Goal: Find specific page/section: Find specific page/section

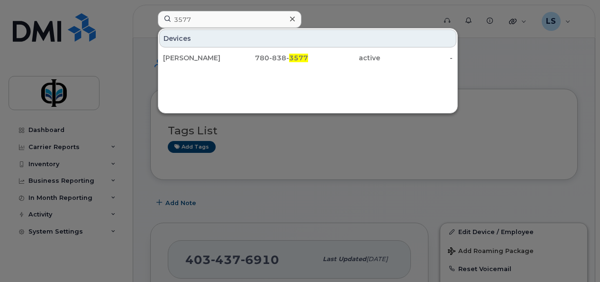
click at [195, 18] on input "3577" at bounding box center [230, 19] width 144 height 17
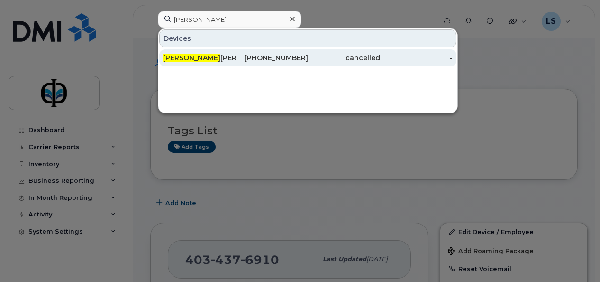
type input "[PERSON_NAME]"
click at [203, 61] on div "[DATE][PERSON_NAME]" at bounding box center [199, 57] width 73 height 9
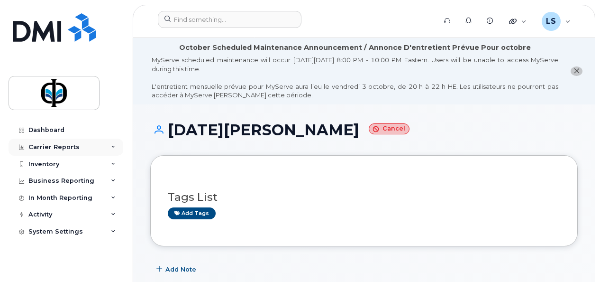
click at [113, 146] on icon at bounding box center [113, 147] width 5 height 5
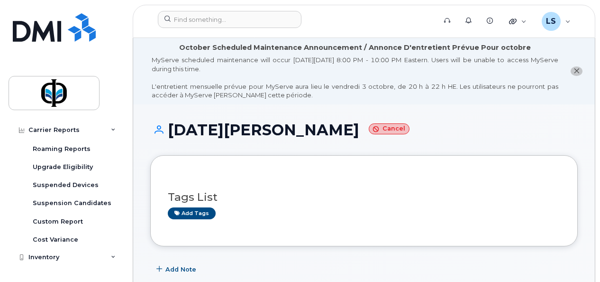
scroll to position [150, 0]
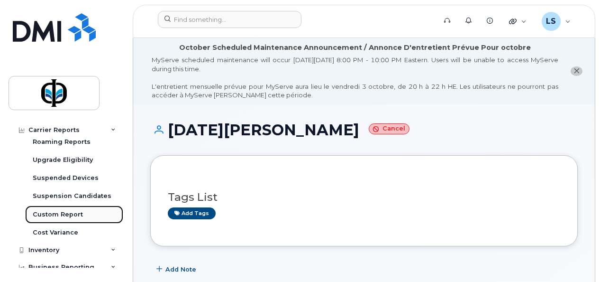
click at [43, 211] on div "Custom Report" at bounding box center [58, 214] width 50 height 9
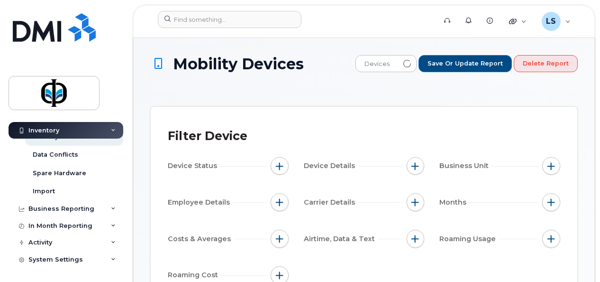
scroll to position [45, 0]
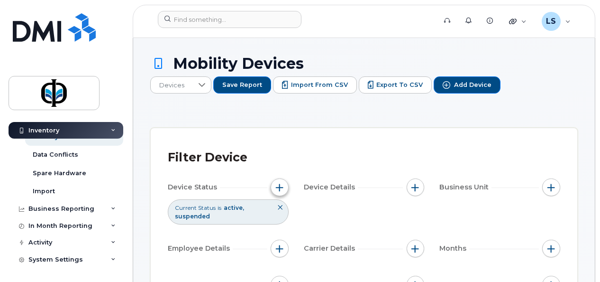
click at [279, 187] on span "button" at bounding box center [280, 187] width 8 height 8
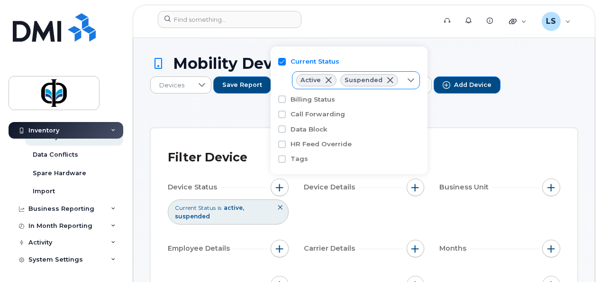
click at [389, 81] on span at bounding box center [390, 80] width 8 height 8
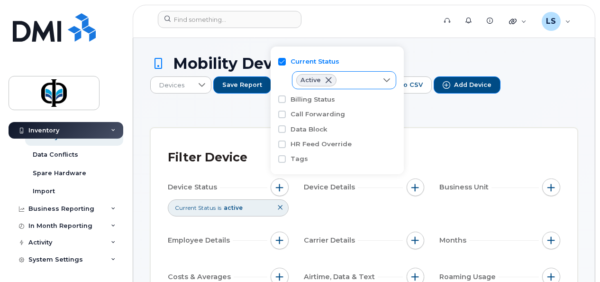
click at [326, 81] on span at bounding box center [329, 80] width 8 height 8
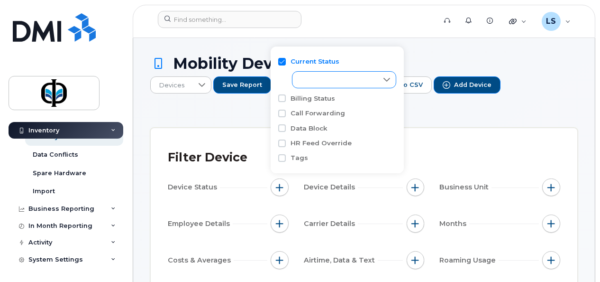
click at [388, 83] on div at bounding box center [387, 80] width 18 height 16
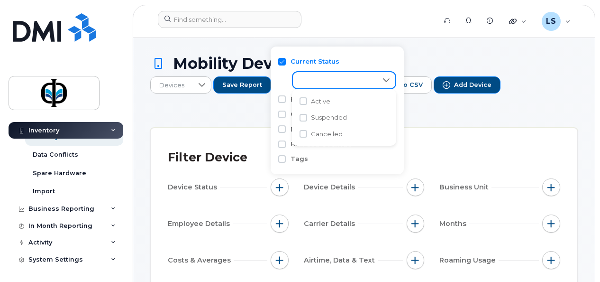
scroll to position [5, 38]
click at [302, 135] on input "Cancelled" at bounding box center [304, 134] width 8 height 8
checkbox input "true"
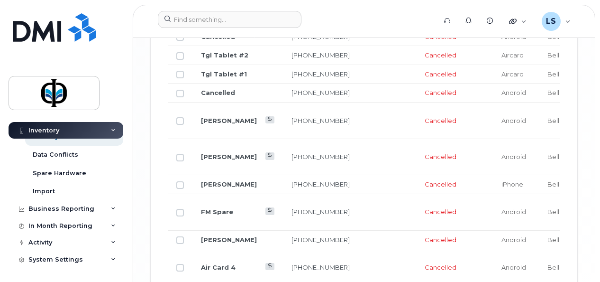
scroll to position [1986, 0]
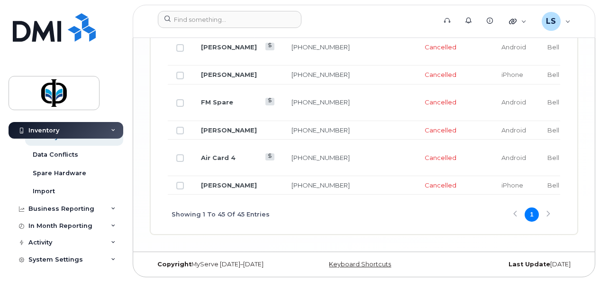
drag, startPoint x: 599, startPoint y: 258, endPoint x: 600, endPoint y: 243, distance: 15.2
drag, startPoint x: 600, startPoint y: 243, endPoint x: 596, endPoint y: 129, distance: 113.4
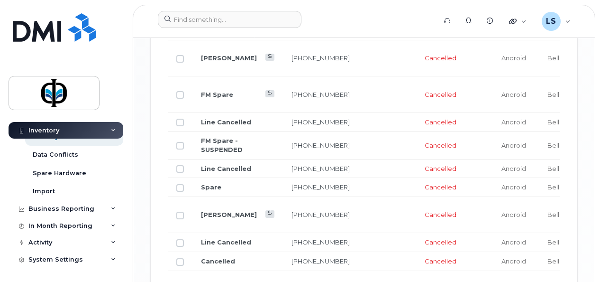
scroll to position [1291, 0]
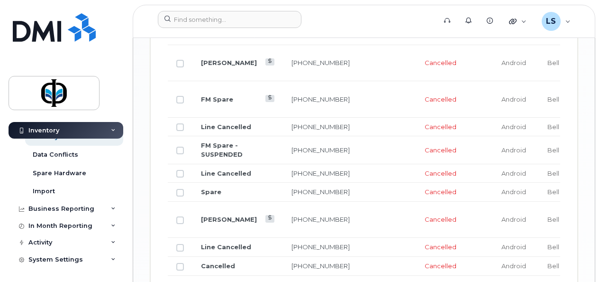
click at [211, 82] on td "[PERSON_NAME]" at bounding box center [238, 63] width 91 height 37
click at [211, 66] on link "[PERSON_NAME]" at bounding box center [229, 63] width 56 height 8
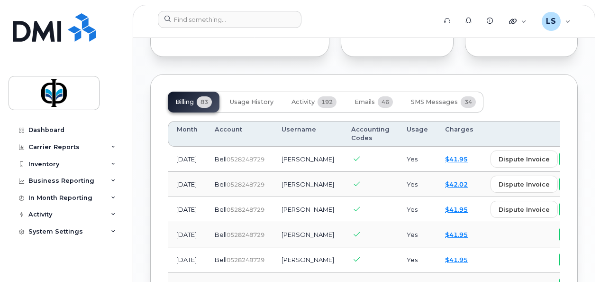
scroll to position [958, 0]
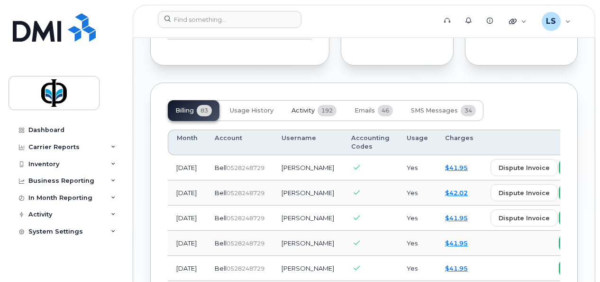
click at [302, 114] on span "Activity" at bounding box center [303, 111] width 23 height 8
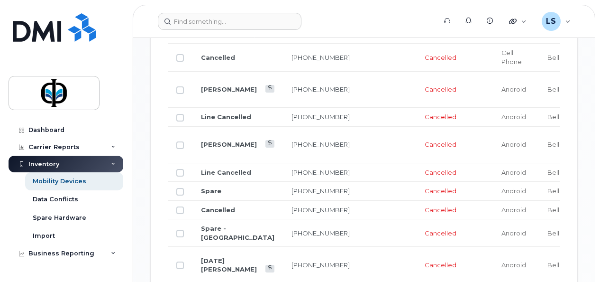
scroll to position [927, 0]
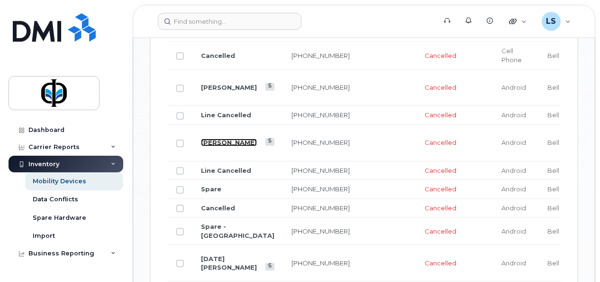
click at [212, 146] on link "[PERSON_NAME]" at bounding box center [229, 142] width 56 height 8
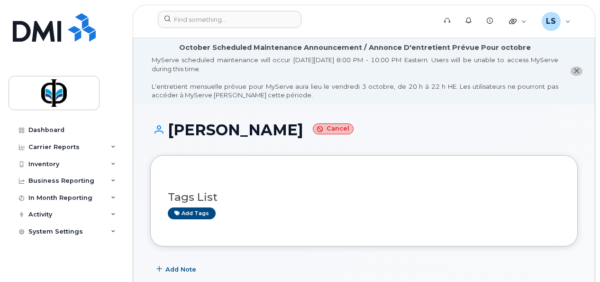
drag, startPoint x: 599, startPoint y: 54, endPoint x: 597, endPoint y: 84, distance: 29.9
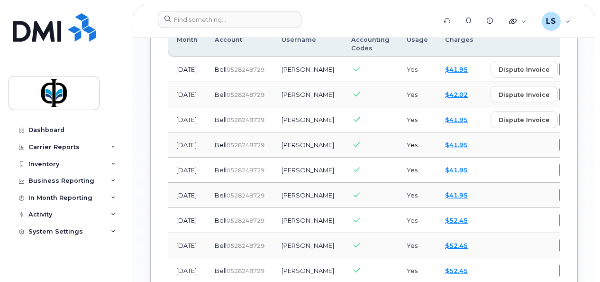
scroll to position [998, 0]
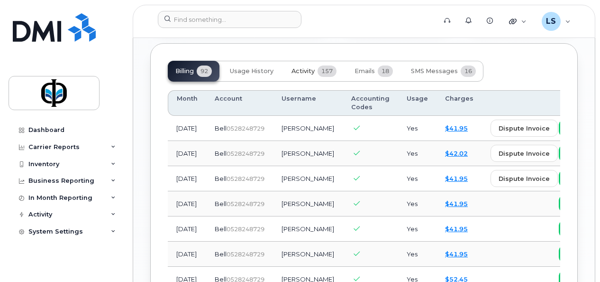
click at [300, 74] on span "Activity" at bounding box center [303, 71] width 23 height 8
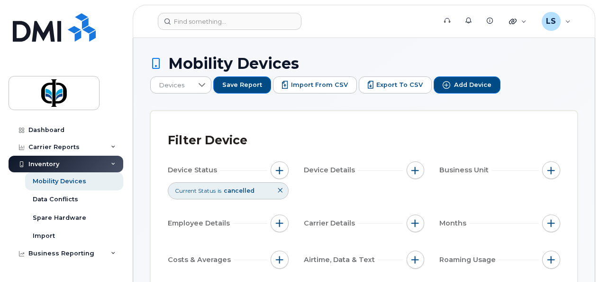
scroll to position [247, 0]
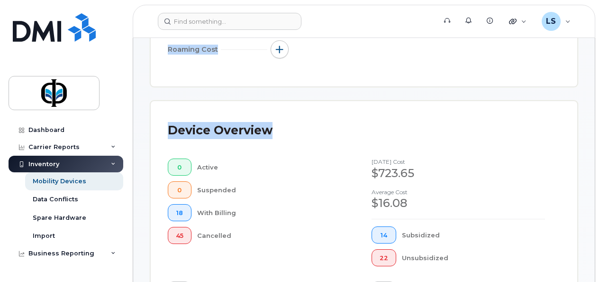
drag, startPoint x: 599, startPoint y: 40, endPoint x: 594, endPoint y: 128, distance: 88.4
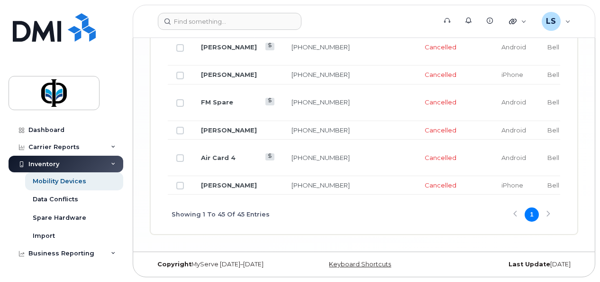
scroll to position [1964, 0]
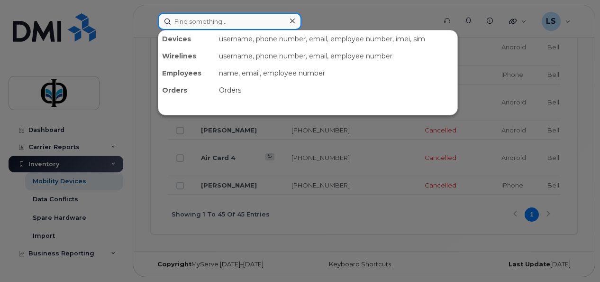
click at [204, 18] on input at bounding box center [230, 21] width 144 height 17
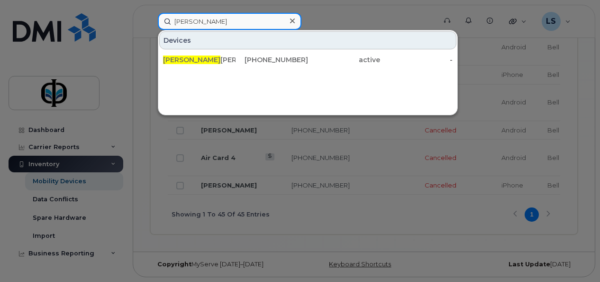
type input "[PERSON_NAME]"
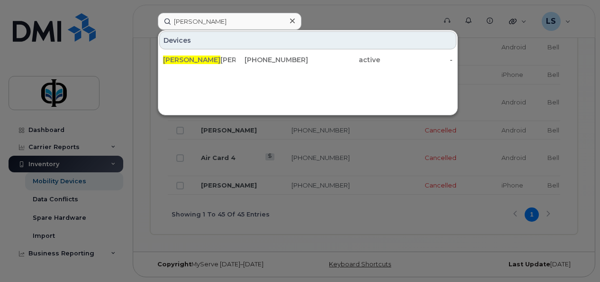
click at [390, 9] on div at bounding box center [300, 141] width 600 height 282
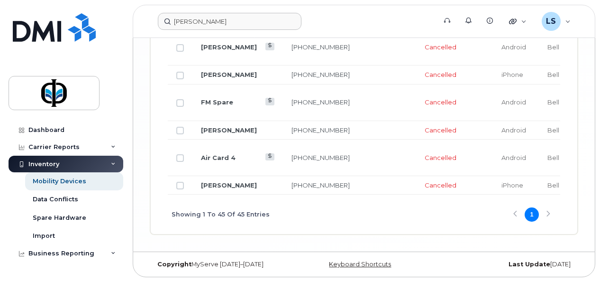
click at [546, 211] on div "Showing 1 To 45 Of 45 Entries 1" at bounding box center [364, 213] width 393 height 39
